Goal: Communication & Community: Answer question/provide support

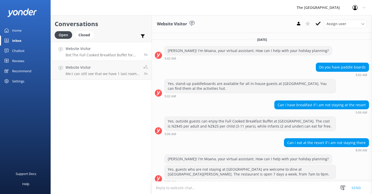
scroll to position [193, 0]
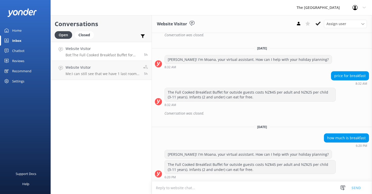
click at [109, 52] on div "Website Visitor Bot: The Full Cooked Breakfast Buffet for outside guests costs …" at bounding box center [103, 51] width 75 height 11
